Goal: Task Accomplishment & Management: Manage account settings

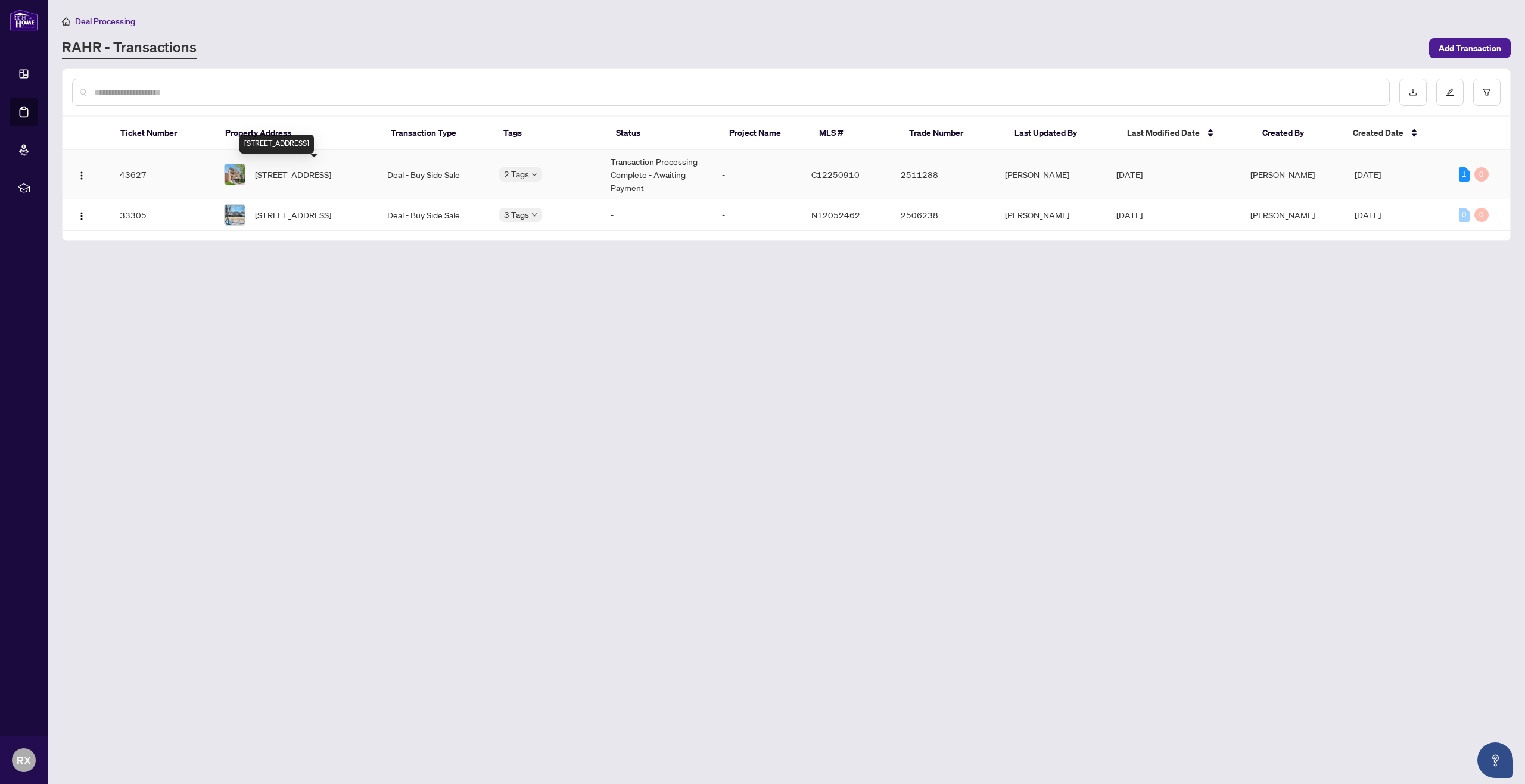
click at [297, 176] on span "[STREET_ADDRESS]" at bounding box center [293, 174] width 77 height 13
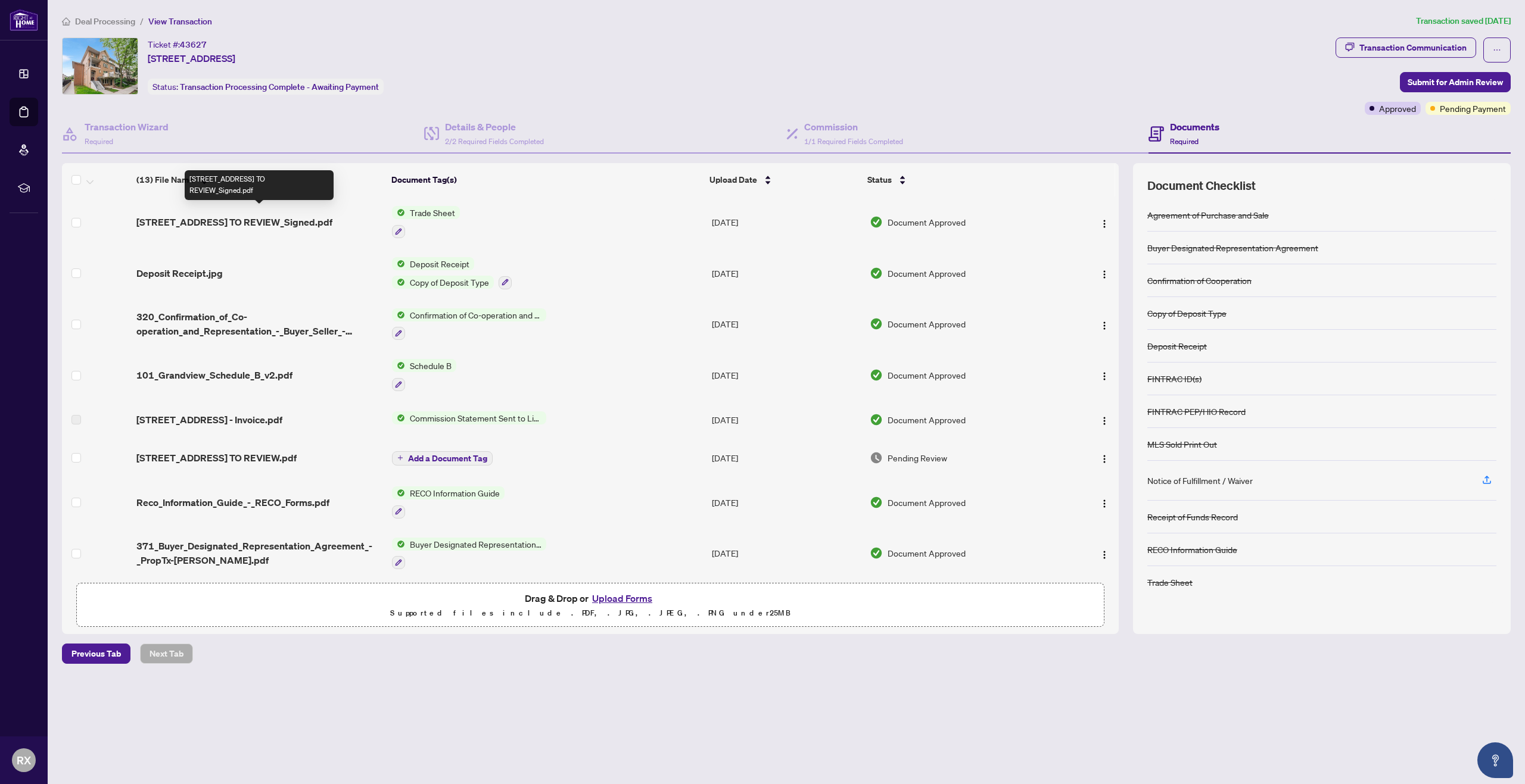
click at [254, 215] on span "[STREET_ADDRESS] TO REVIEW_Signed.pdf" at bounding box center [234, 221] width 196 height 14
drag, startPoint x: 177, startPoint y: 44, endPoint x: 207, endPoint y: 43, distance: 30.0
click at [207, 43] on div "Ticket #: 43627" at bounding box center [177, 44] width 59 height 14
click at [212, 40] on div "Ticket #: 43627 [STREET_ADDRESS]" at bounding box center [192, 51] width 88 height 28
drag, startPoint x: 147, startPoint y: 44, endPoint x: 222, endPoint y: 43, distance: 75.0
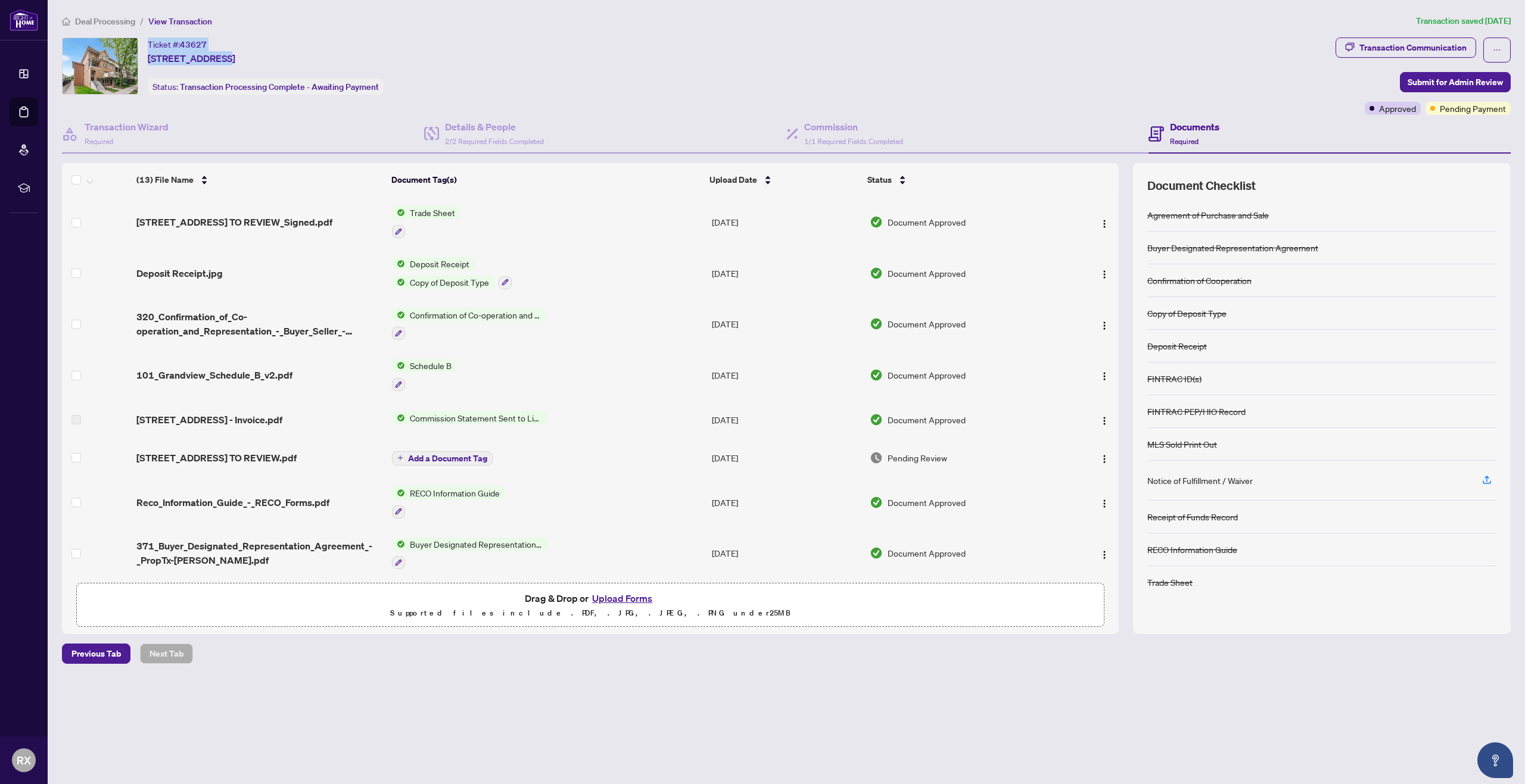
click at [222, 43] on div "Ticket #: 43627 [STREET_ADDRESS] Status: Transaction Processing Complete - Awai…" at bounding box center [696, 66] width 1269 height 57
click at [264, 26] on ol "Deal Processing / View Transaction" at bounding box center [737, 21] width 1349 height 14
click at [219, 219] on span "[STREET_ADDRESS] TO REVIEW_Signed.pdf" at bounding box center [234, 221] width 196 height 14
click at [96, 23] on span "Deal Processing" at bounding box center [105, 21] width 60 height 11
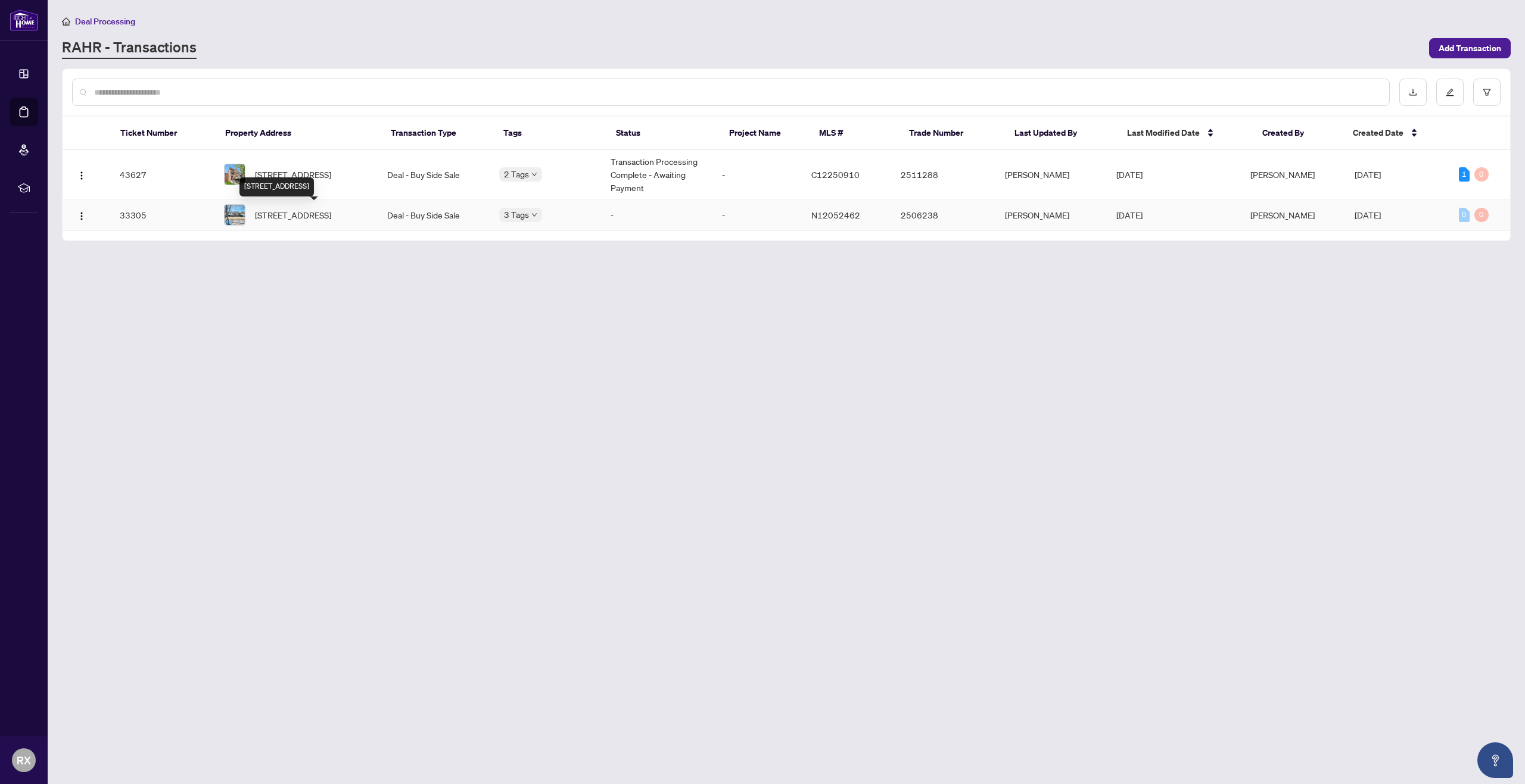
click at [293, 218] on span "[STREET_ADDRESS]" at bounding box center [293, 215] width 77 height 13
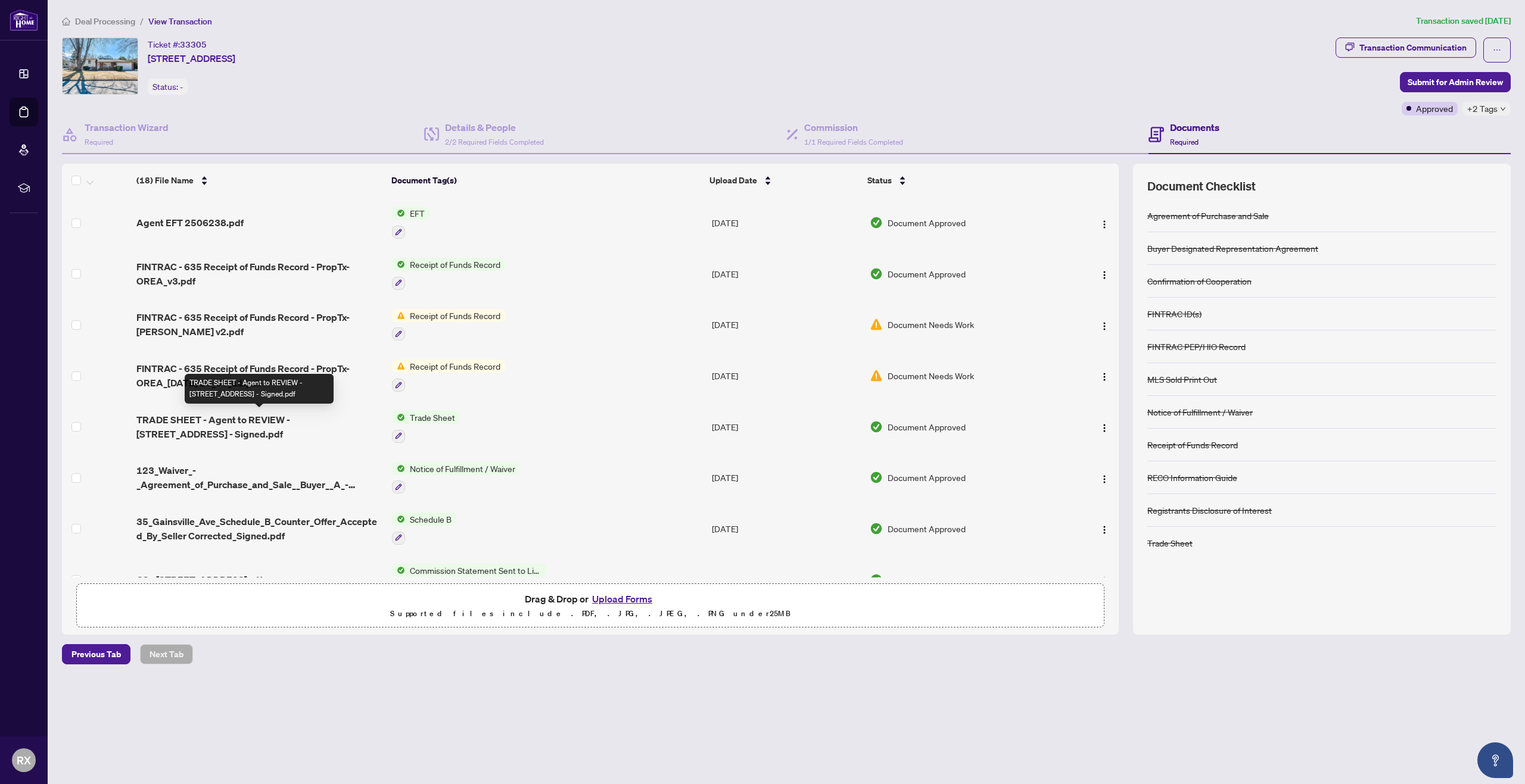
click at [189, 417] on span "TRADE SHEET - Agent to REVIEW - [STREET_ADDRESS] - Signed.pdf" at bounding box center [259, 426] width 246 height 29
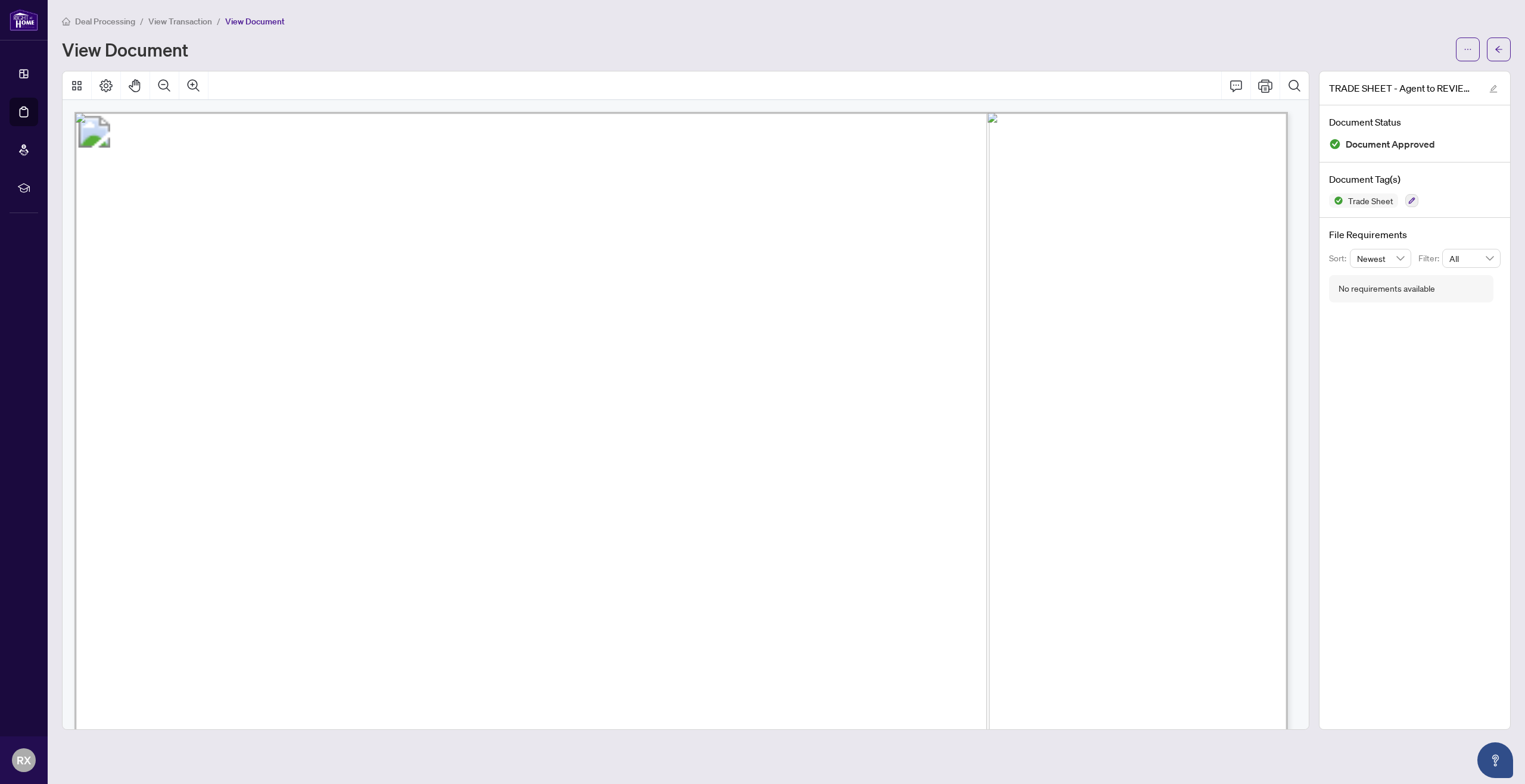
click at [96, 19] on span "Deal Processing" at bounding box center [105, 21] width 60 height 11
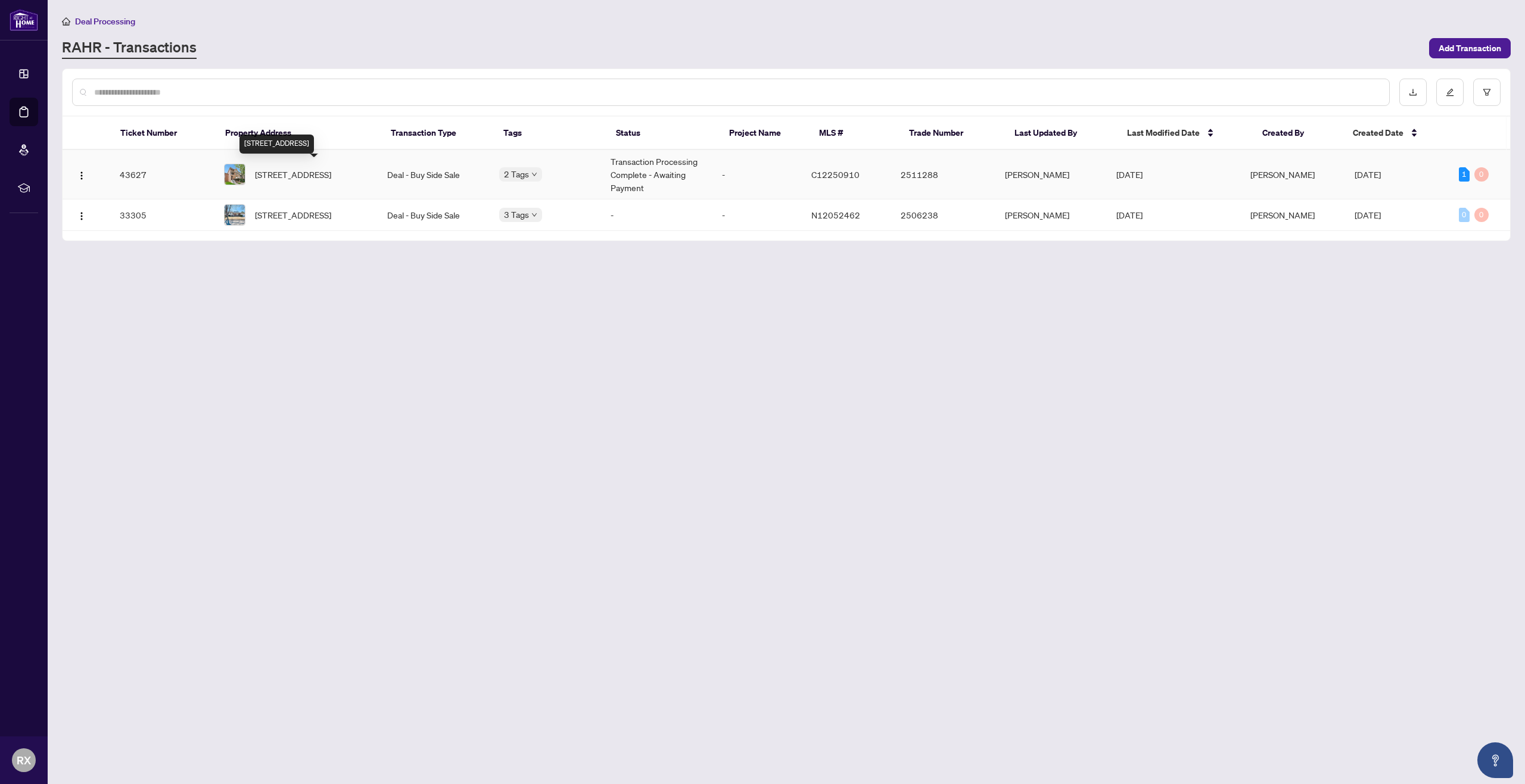
click at [293, 181] on span "[STREET_ADDRESS]" at bounding box center [293, 174] width 77 height 13
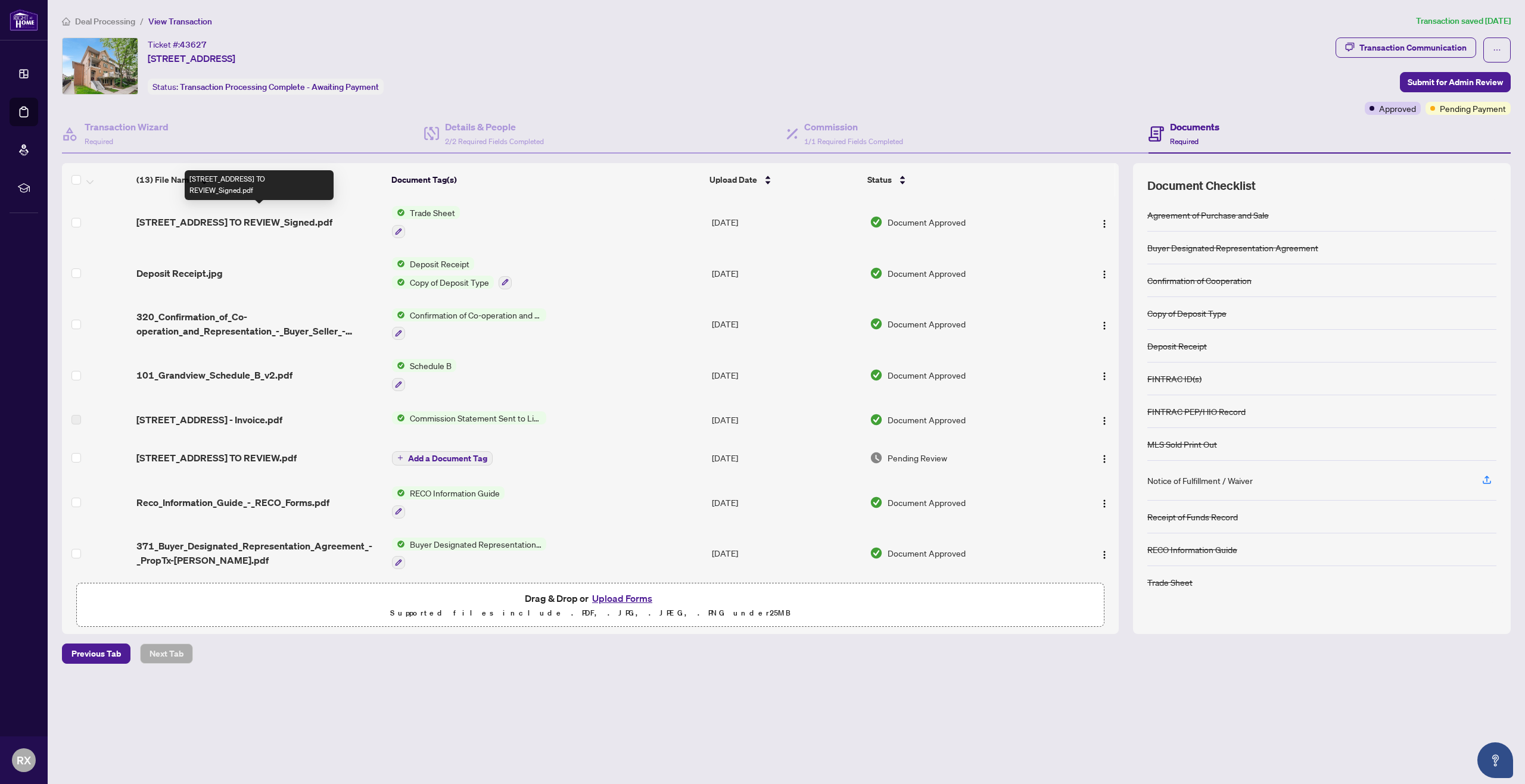
click at [198, 225] on span "[STREET_ADDRESS] TO REVIEW_Signed.pdf" at bounding box center [234, 221] width 196 height 14
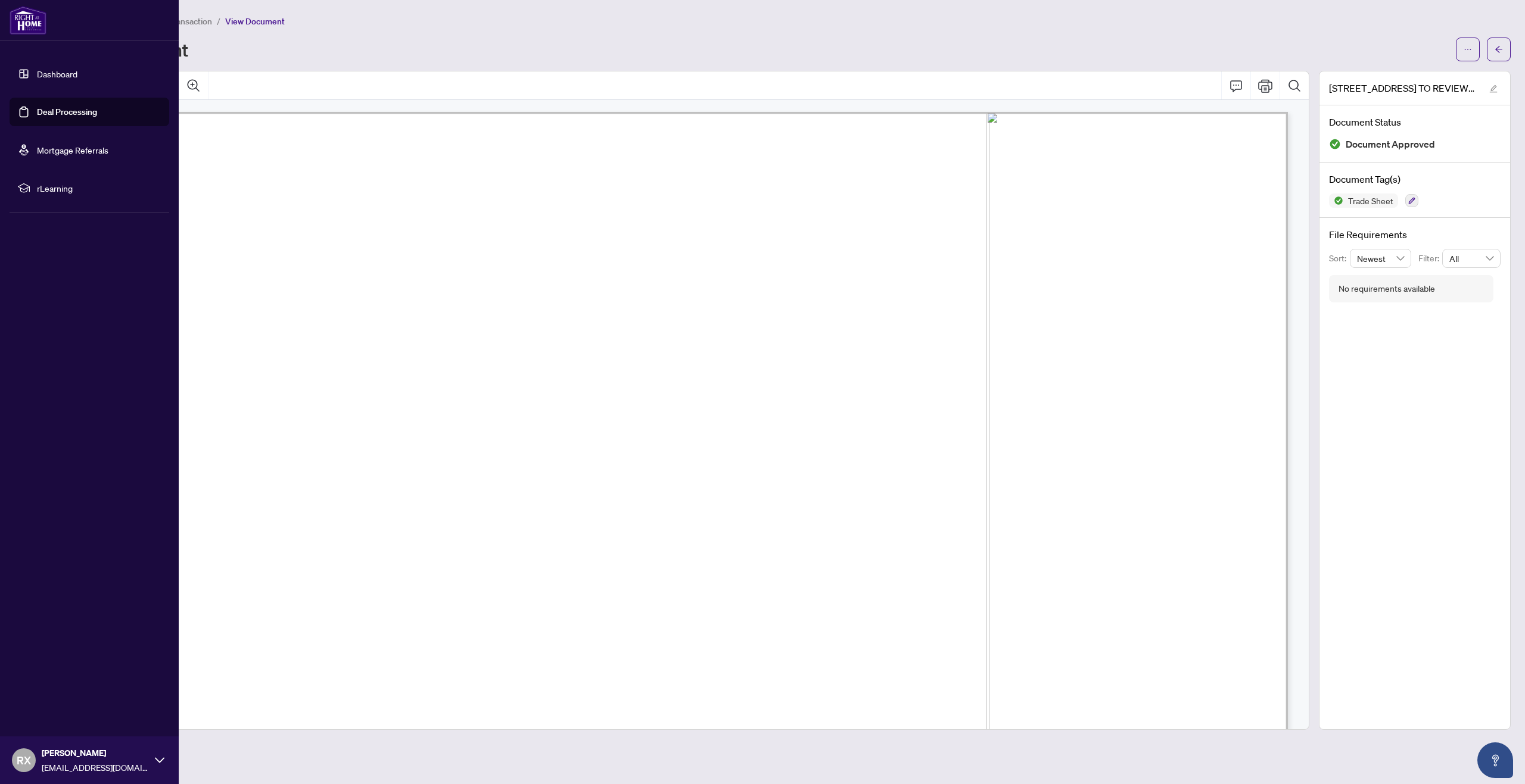
drag, startPoint x: 83, startPoint y: 117, endPoint x: 101, endPoint y: 118, distance: 18.0
click at [83, 117] on link "Deal Processing" at bounding box center [67, 112] width 60 height 11
